Goal: Transaction & Acquisition: Book appointment/travel/reservation

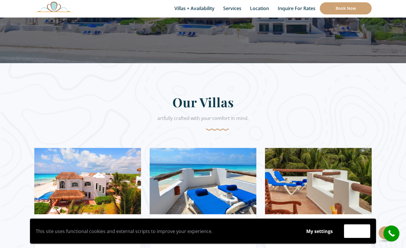
scroll to position [221, 0]
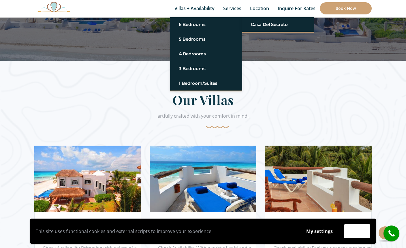
click at [280, 22] on link "Casa del Secreto" at bounding box center [278, 24] width 55 height 10
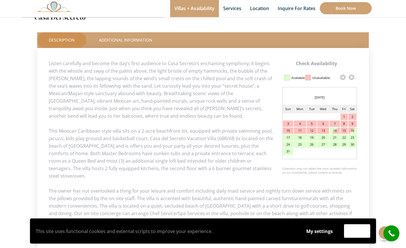
scroll to position [239, 0]
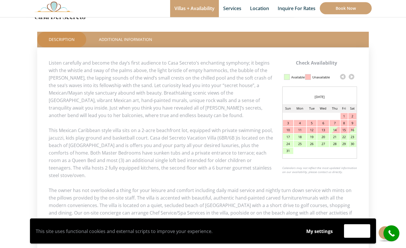
click at [353, 75] on link at bounding box center [351, 77] width 9 height 9
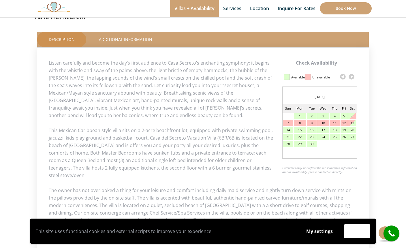
scroll to position [256, 0]
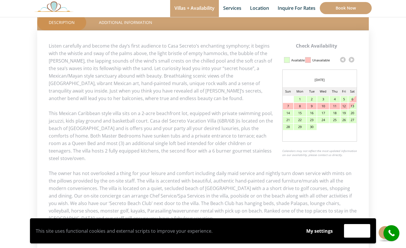
click at [351, 59] on link at bounding box center [351, 60] width 9 height 9
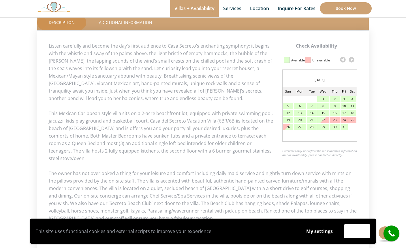
click at [349, 61] on link at bounding box center [351, 59] width 9 height 9
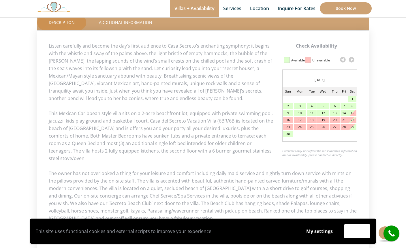
click at [354, 59] on link at bounding box center [351, 59] width 9 height 9
click at [352, 63] on link at bounding box center [351, 59] width 9 height 9
click at [354, 59] on link at bounding box center [351, 59] width 9 height 9
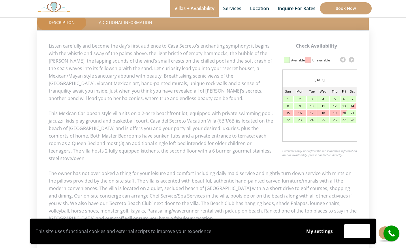
click at [354, 60] on link at bounding box center [351, 59] width 9 height 9
click at [354, 62] on link at bounding box center [351, 59] width 9 height 9
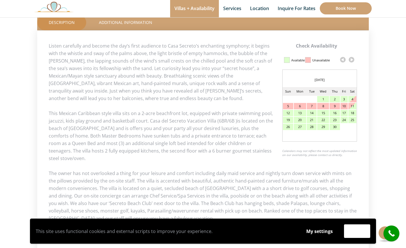
click at [353, 60] on link at bounding box center [351, 59] width 9 height 9
click at [355, 59] on link at bounding box center [351, 59] width 9 height 9
click at [353, 60] on link at bounding box center [351, 59] width 9 height 9
click at [326, 111] on div "15" at bounding box center [323, 113] width 12 height 6
click at [324, 111] on div "15" at bounding box center [323, 113] width 12 height 6
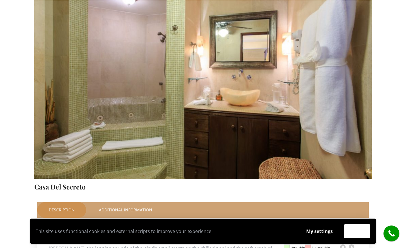
scroll to position [70, 0]
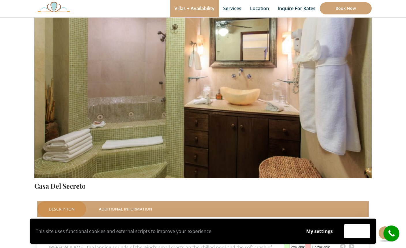
click at [138, 212] on link "Additional Information" at bounding box center [125, 209] width 76 height 16
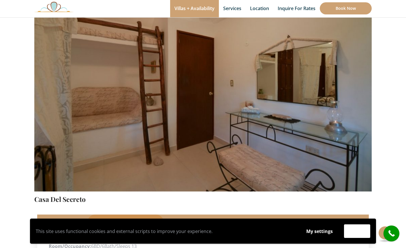
scroll to position [0, 0]
